Goal: Task Accomplishment & Management: Complete application form

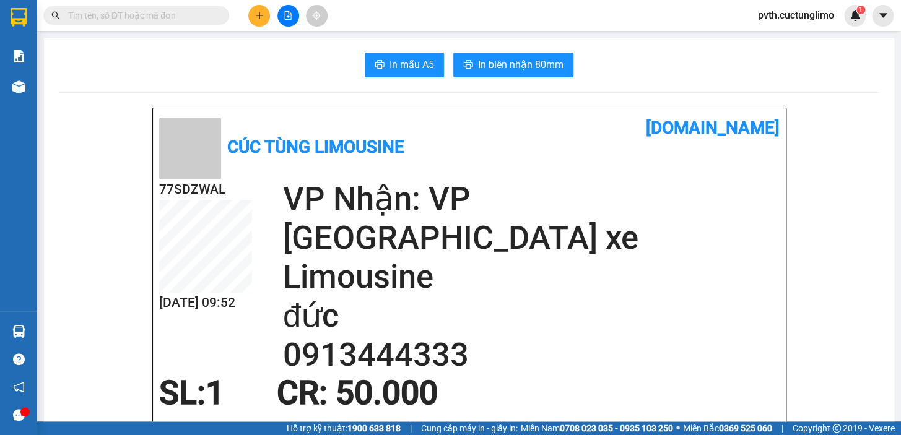
drag, startPoint x: 0, startPoint y: 0, endPoint x: 247, endPoint y: 18, distance: 247.7
click at [247, 18] on div at bounding box center [287, 16] width 93 height 22
click at [260, 17] on icon "plus" at bounding box center [259, 15] width 9 height 9
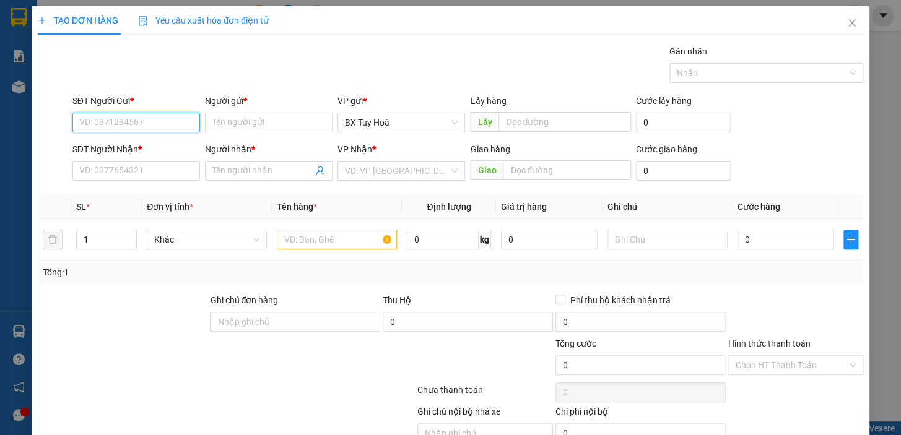
click at [161, 124] on input "SĐT Người Gửi *" at bounding box center [136, 123] width 128 height 20
click at [847, 18] on icon "close" at bounding box center [852, 23] width 10 height 10
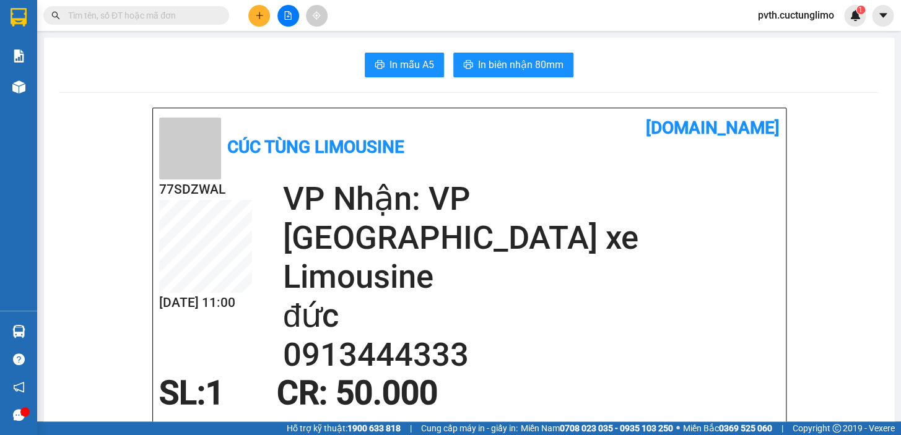
click at [167, 19] on input "text" at bounding box center [141, 16] width 146 height 14
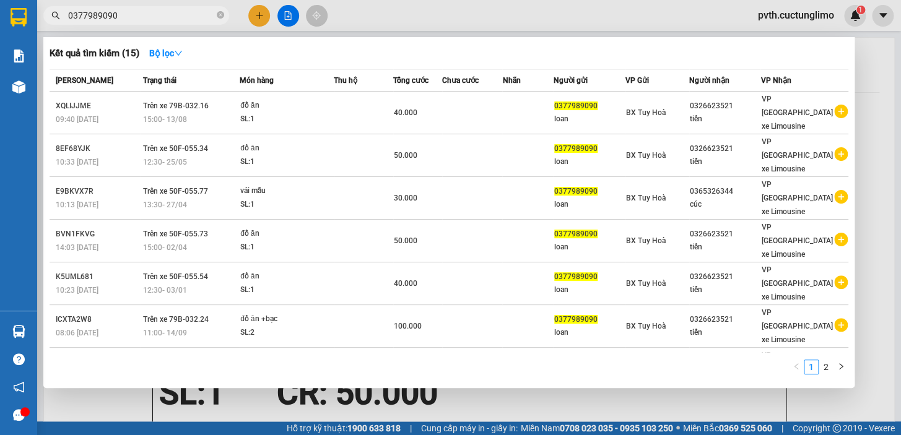
type input "0377989090"
